Goal: Find specific page/section

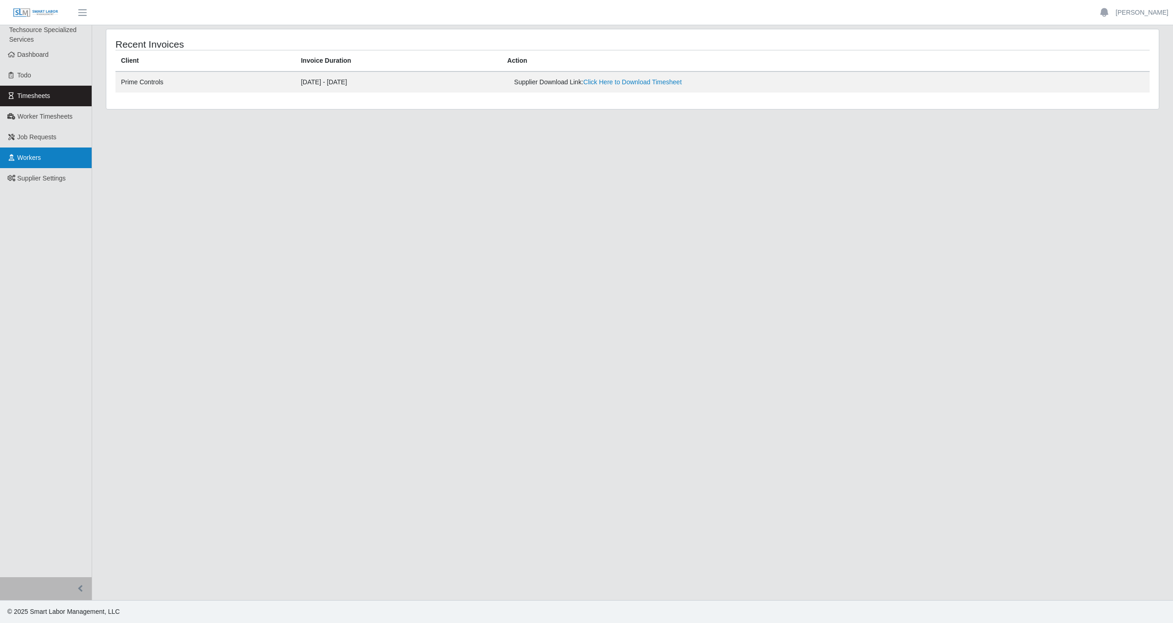
click at [53, 157] on link "Workers" at bounding box center [46, 158] width 92 height 21
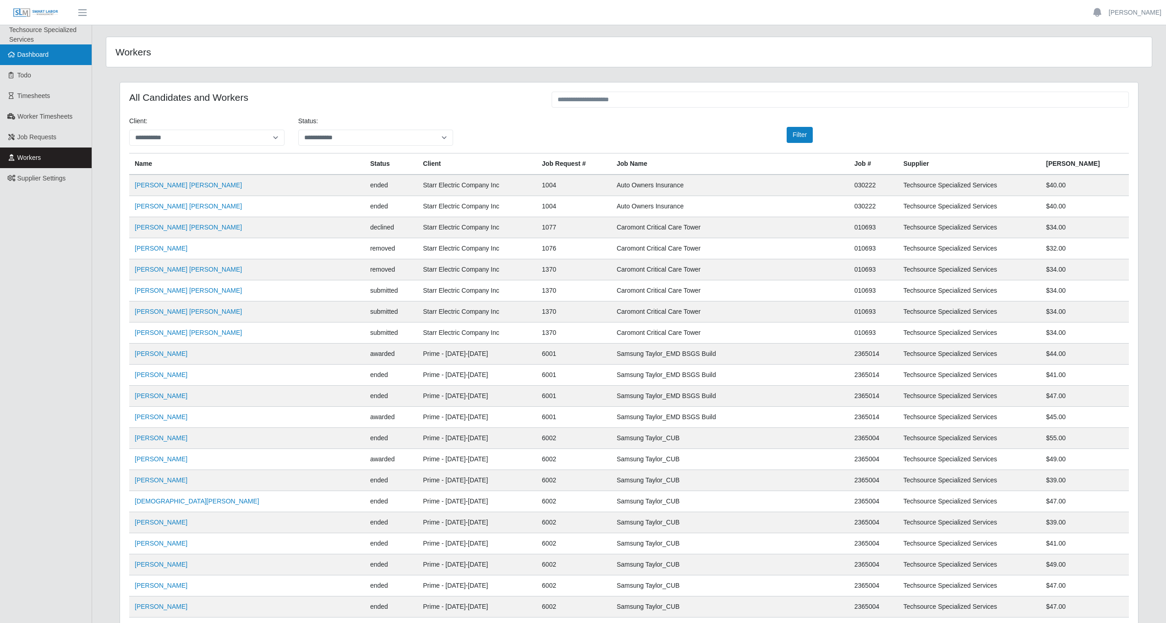
click at [53, 59] on link "Dashboard" at bounding box center [46, 54] width 92 height 21
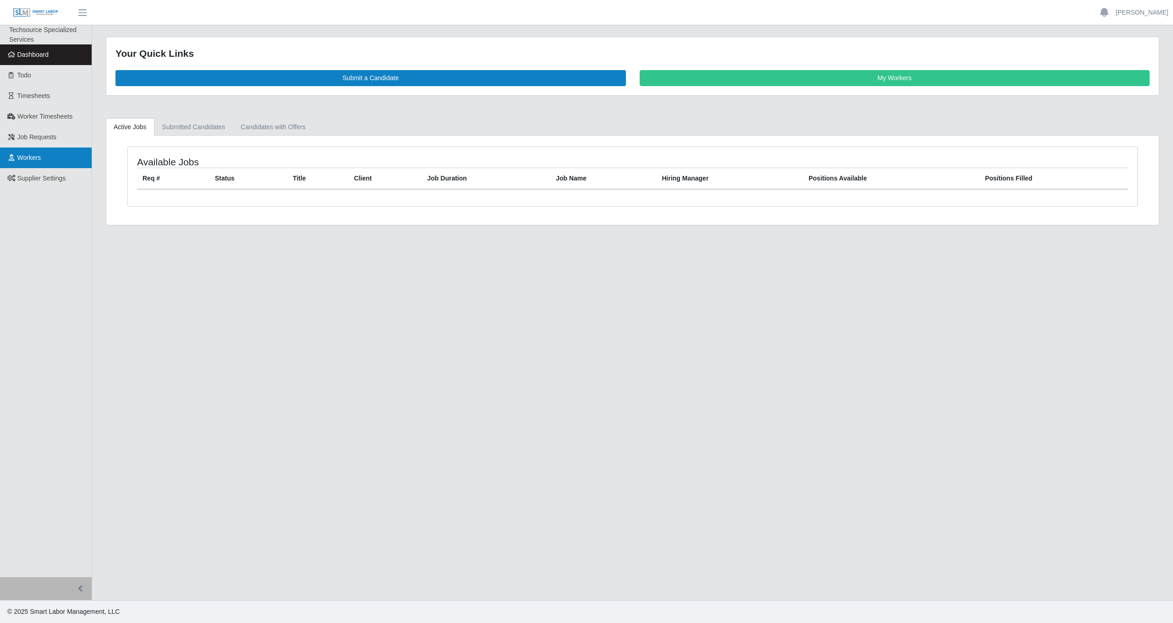
click at [52, 148] on link "Workers" at bounding box center [46, 158] width 92 height 21
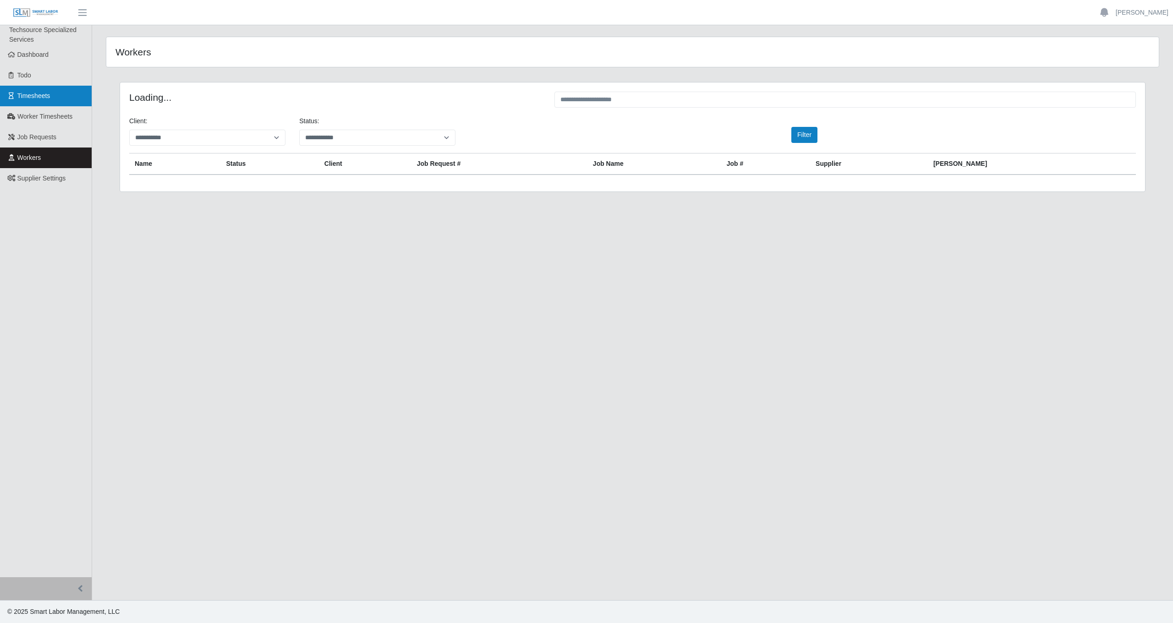
click at [50, 98] on span "Timesheets" at bounding box center [33, 95] width 33 height 7
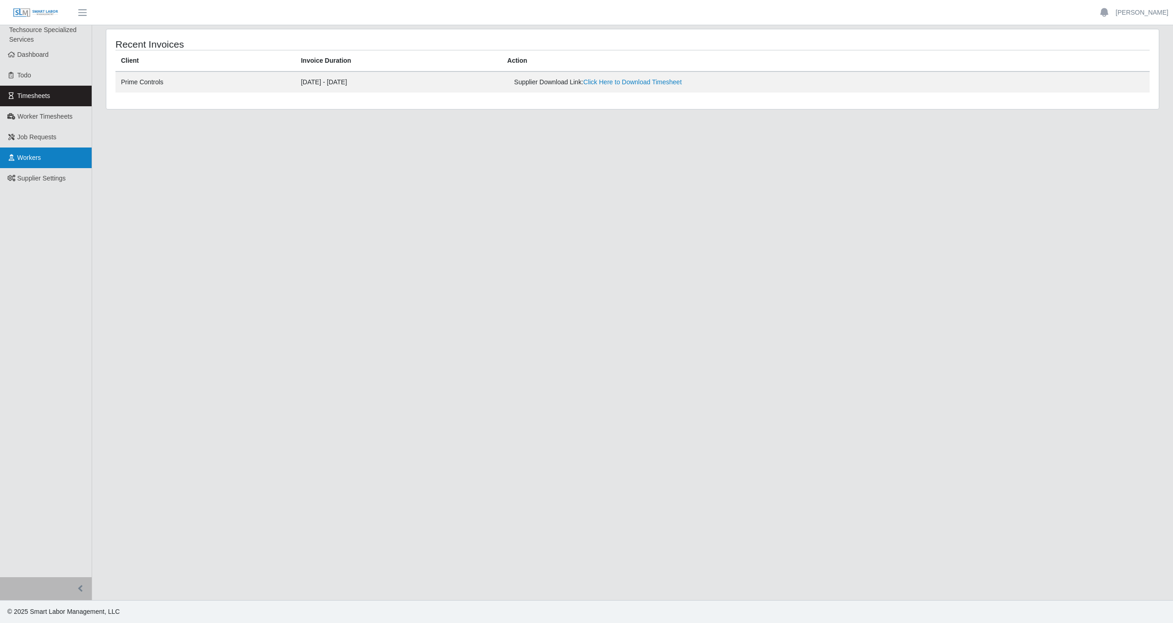
click at [53, 151] on link "Workers" at bounding box center [46, 158] width 92 height 21
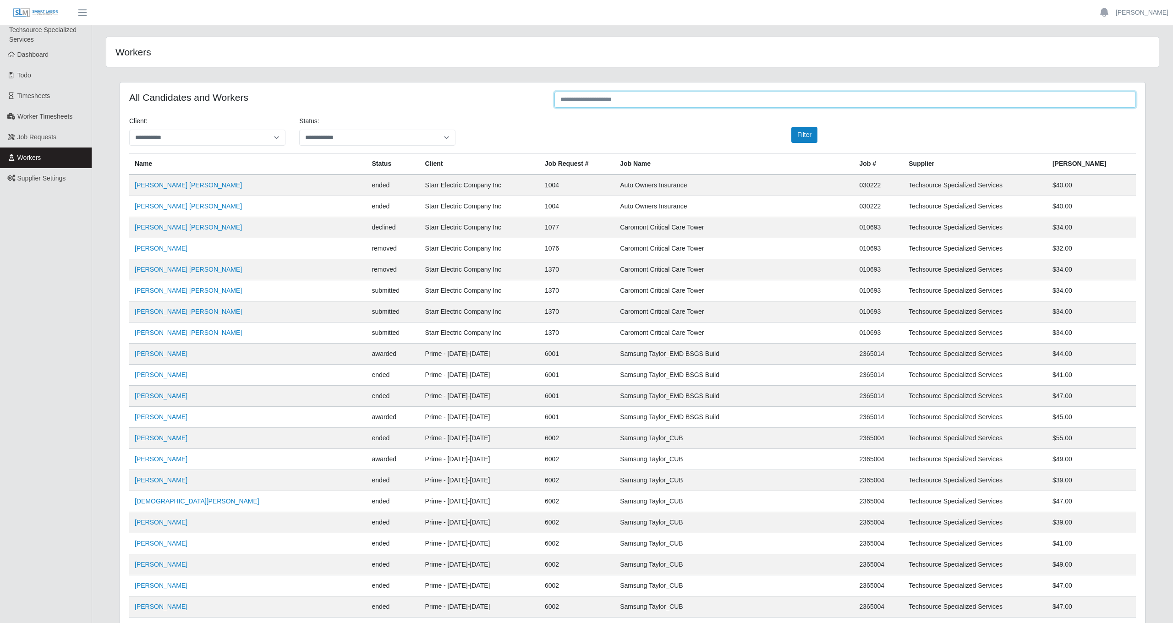
click at [590, 103] on input "text" at bounding box center [844, 100] width 581 height 16
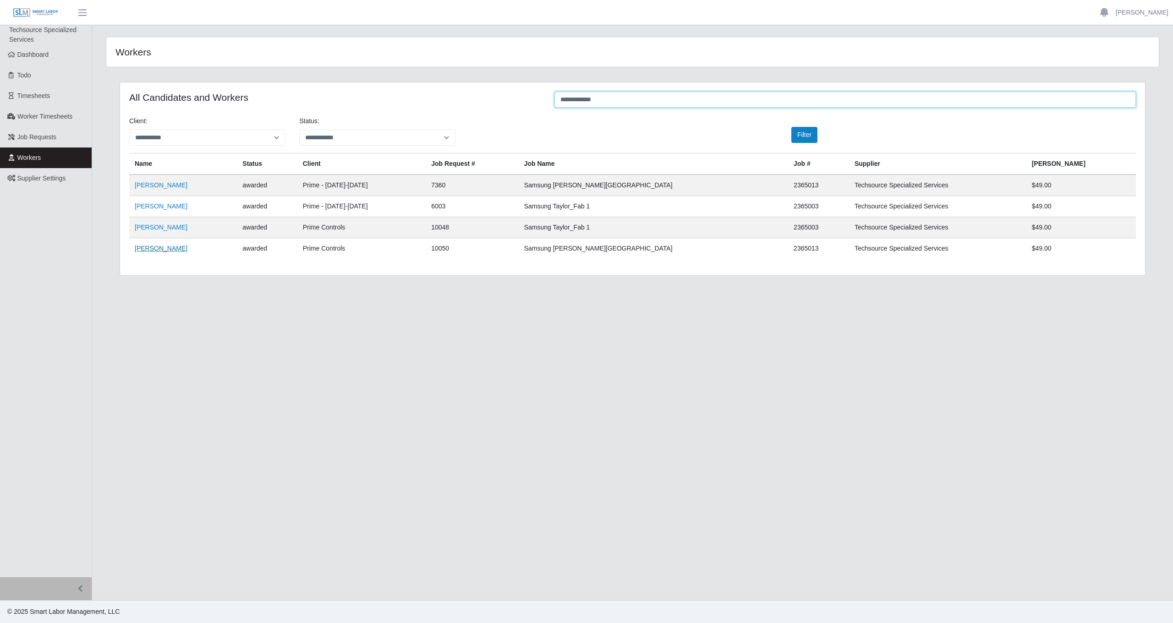
type input "**********"
click at [171, 248] on link "Armando Ponce" at bounding box center [161, 248] width 53 height 7
